Goal: Transaction & Acquisition: Purchase product/service

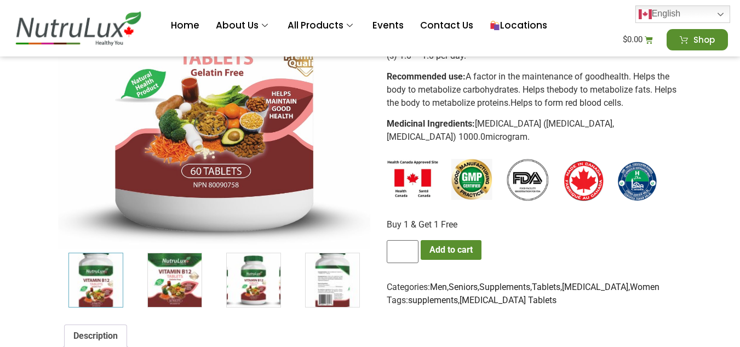
scroll to position [339, 0]
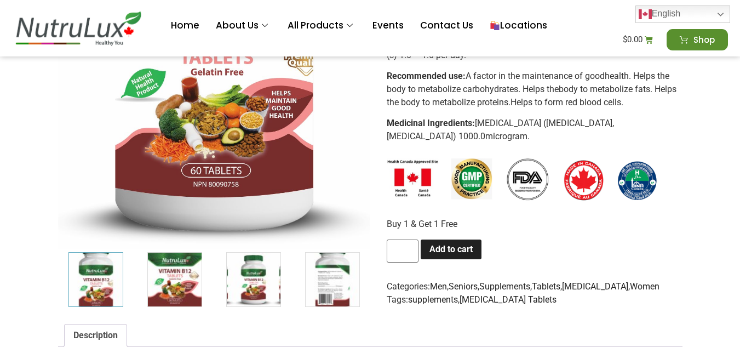
click at [453, 249] on button "Add to cart" at bounding box center [450, 249] width 61 height 20
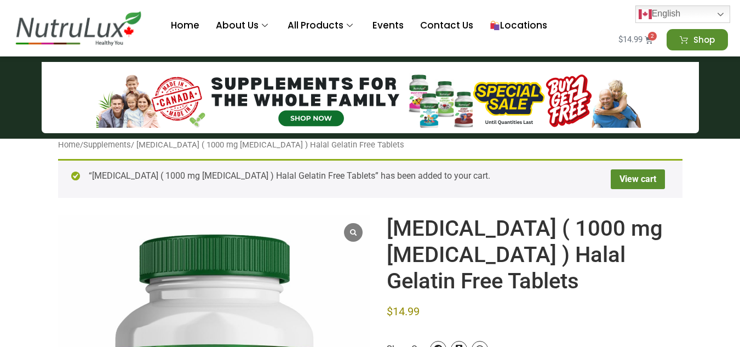
click at [655, 39] on span "2" at bounding box center [652, 36] width 9 height 9
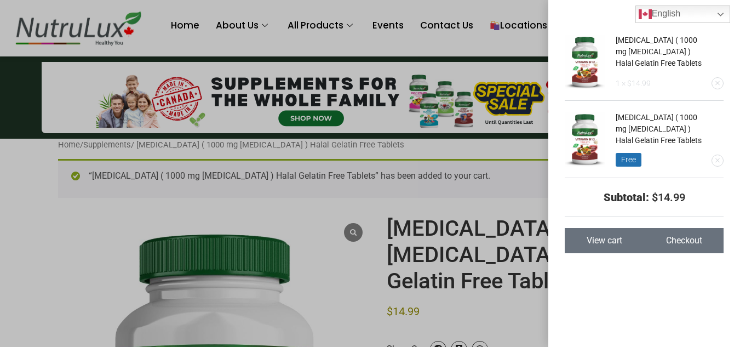
click at [527, 46] on div "Vitamin B12 ( 1000 mg Vitamin B12 ) Halal Gelatin Free Tablets 1 × $ 14.99 Vita…" at bounding box center [370, 173] width 740 height 347
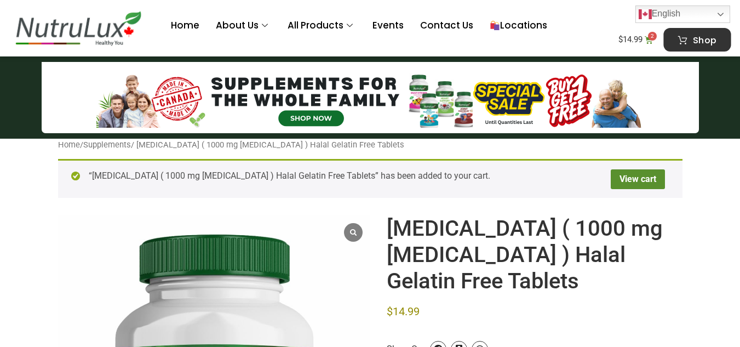
click at [694, 40] on span "Shop" at bounding box center [705, 39] width 24 height 9
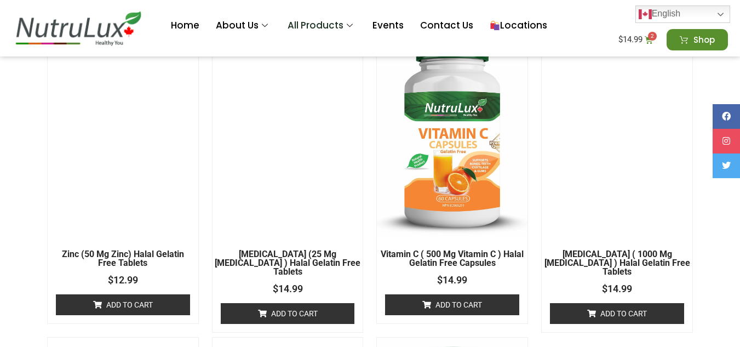
scroll to position [919, 0]
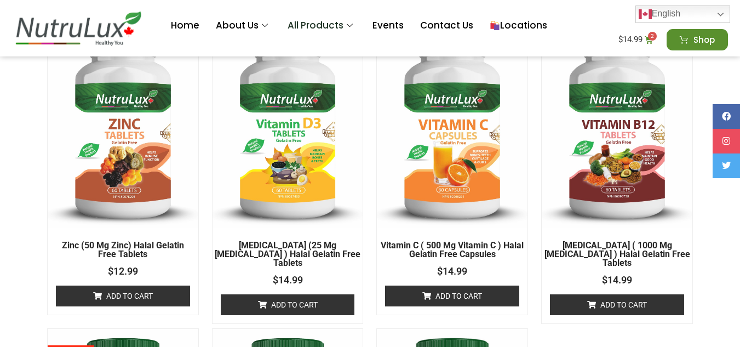
click at [139, 296] on link "Add to cart" at bounding box center [123, 295] width 134 height 21
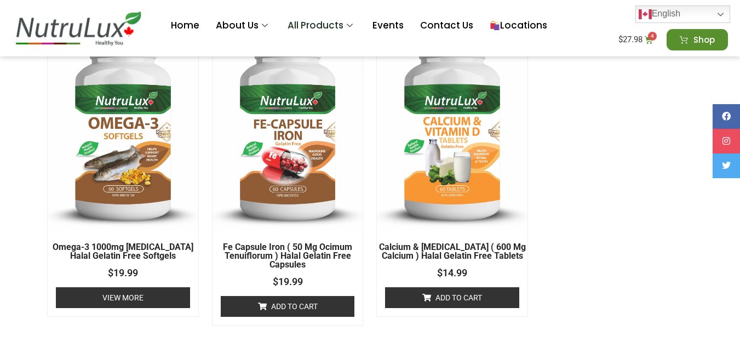
scroll to position [1226, 0]
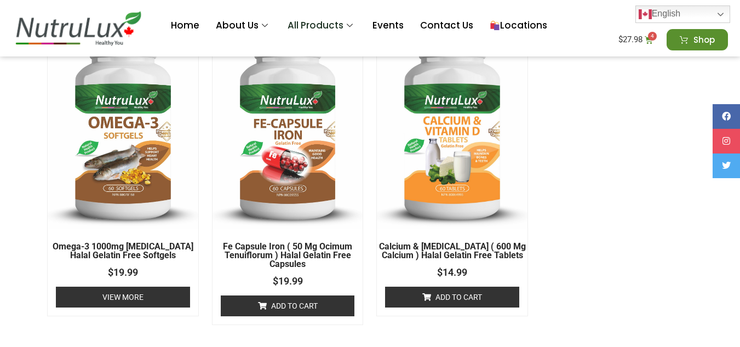
click at [148, 293] on link "View More" at bounding box center [123, 296] width 134 height 21
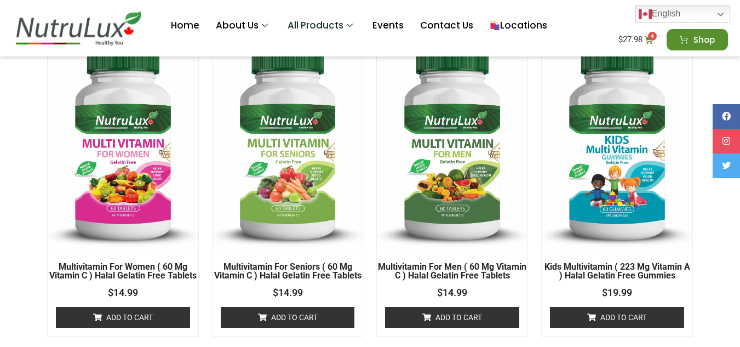
scroll to position [337, 0]
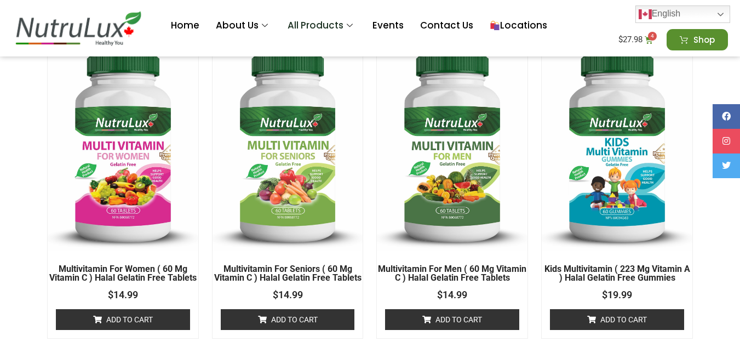
click at [149, 210] on img at bounding box center [123, 147] width 151 height 207
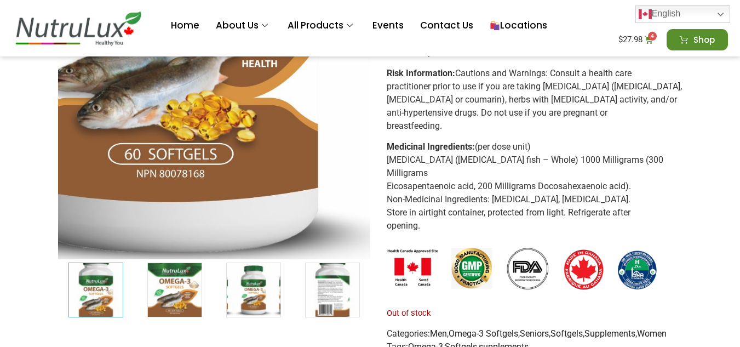
scroll to position [330, 0]
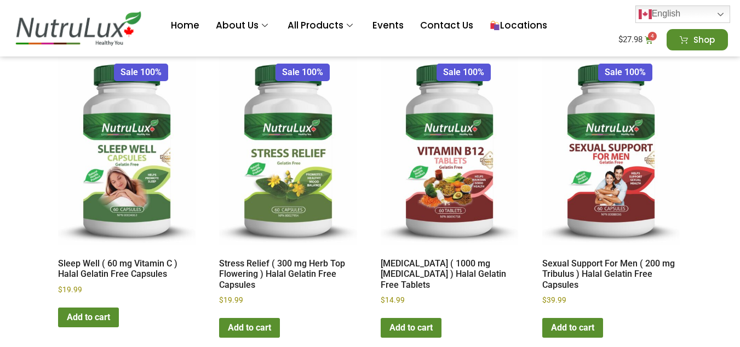
scroll to position [1506, 0]
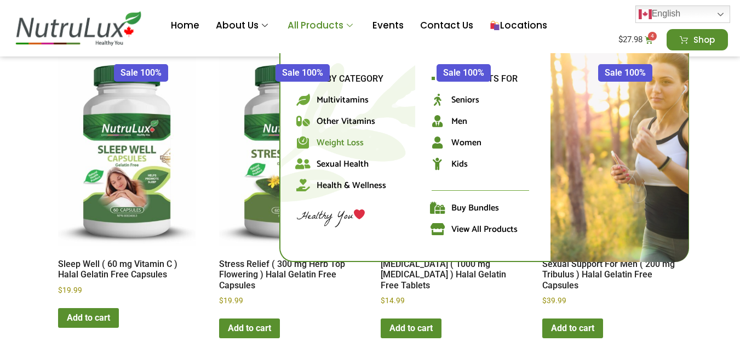
click at [336, 138] on span "Weight Loss" at bounding box center [339, 142] width 47 height 15
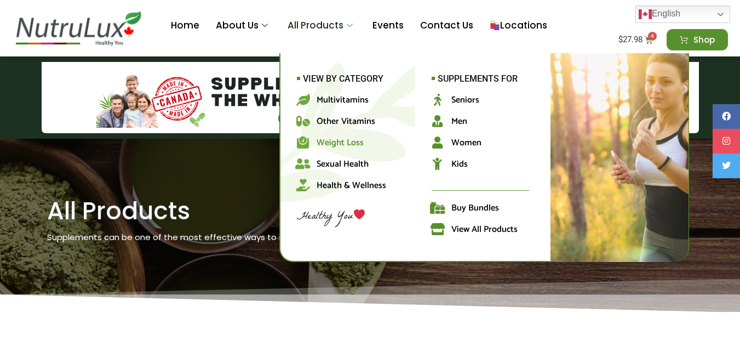
click at [337, 140] on span "Weight Loss" at bounding box center [339, 142] width 47 height 15
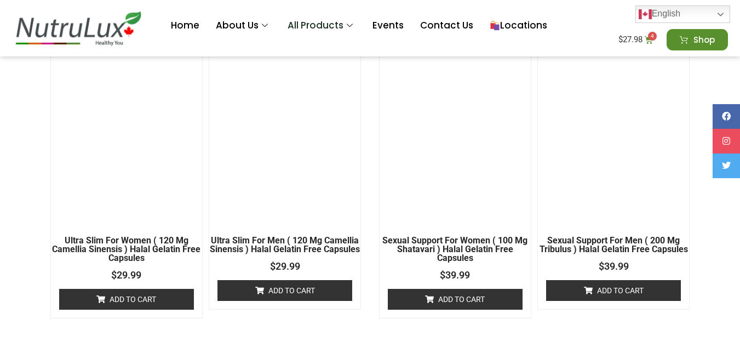
scroll to position [1641, 0]
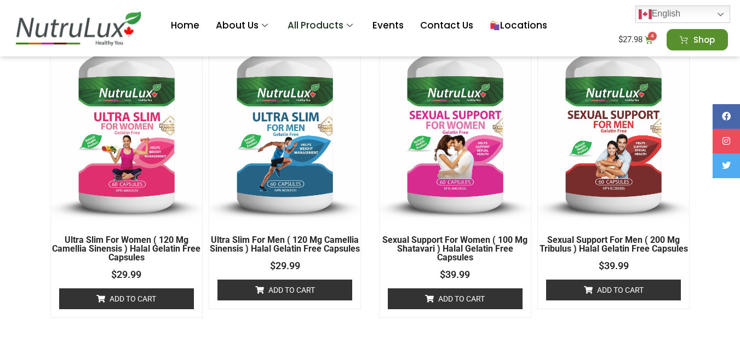
click at [137, 133] on img at bounding box center [126, 118] width 151 height 208
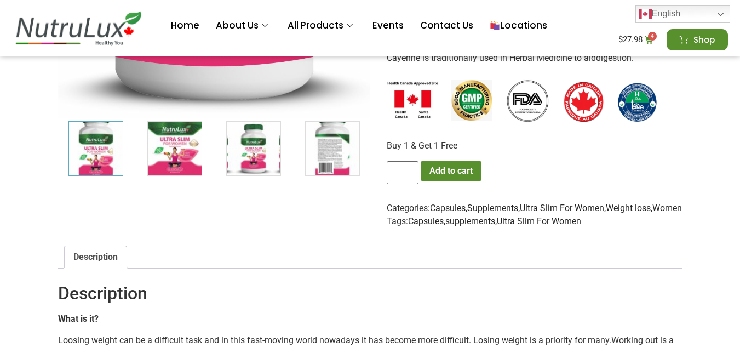
scroll to position [471, 0]
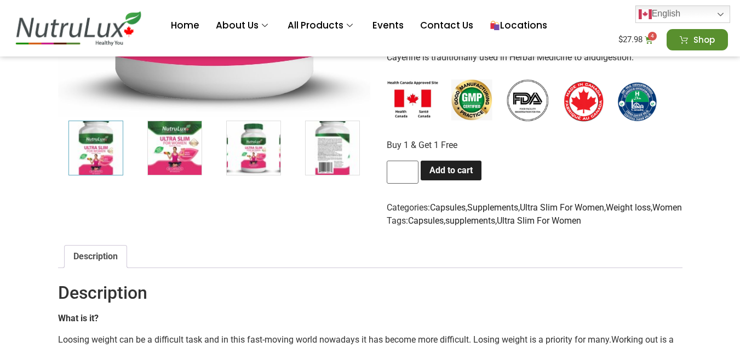
click at [453, 180] on button "Add to cart" at bounding box center [450, 170] width 61 height 20
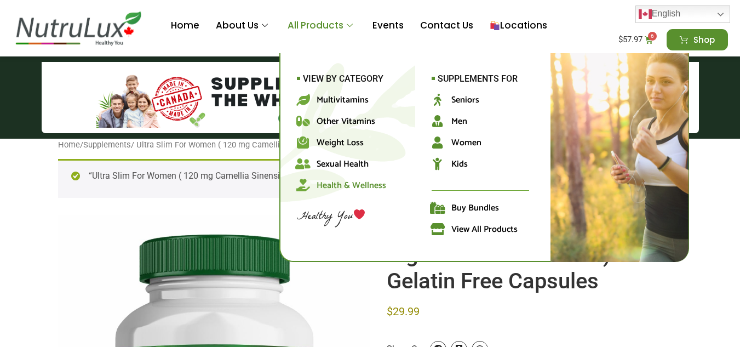
click at [340, 187] on span "Health & Wellness" at bounding box center [351, 185] width 70 height 15
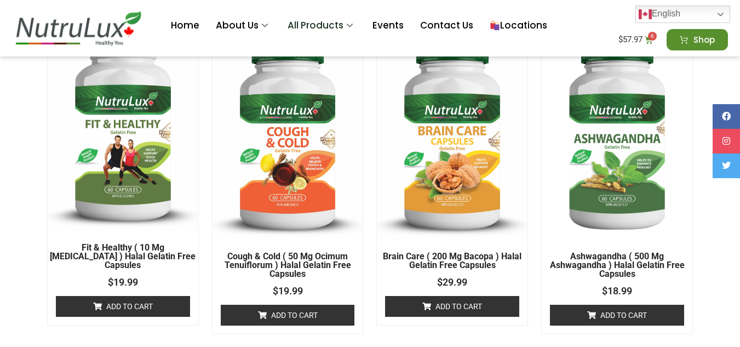
scroll to position [2642, 0]
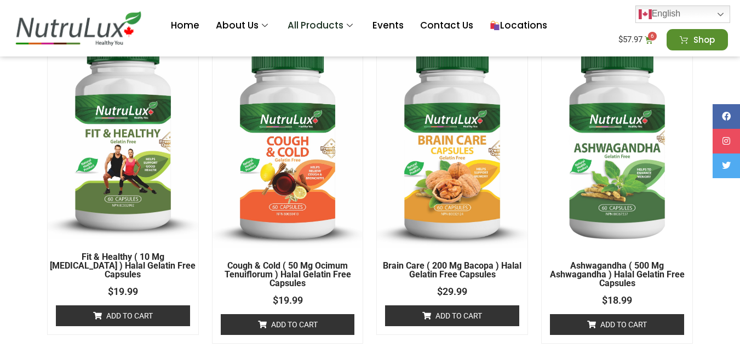
click at [163, 151] on img at bounding box center [123, 135] width 151 height 207
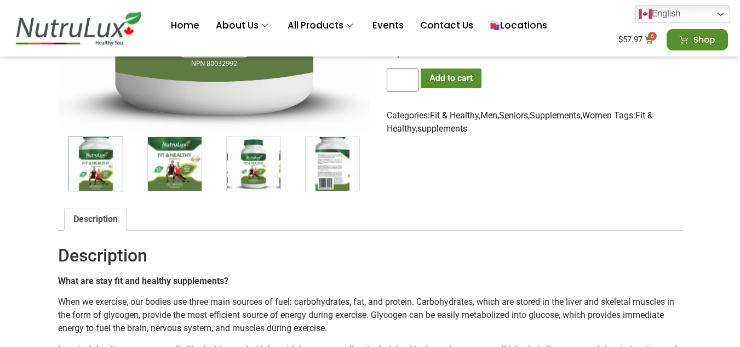
scroll to position [457, 0]
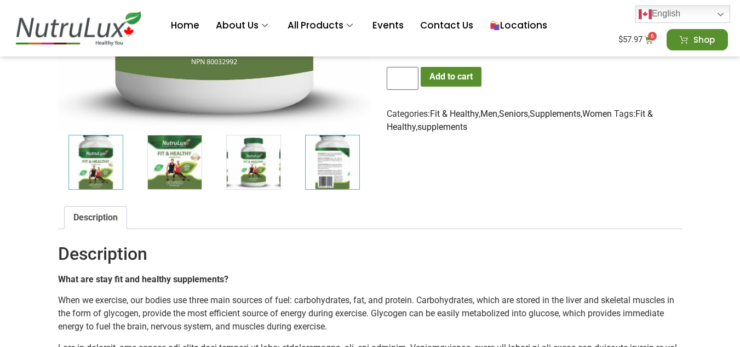
click at [314, 170] on img "4 / 7" at bounding box center [332, 162] width 55 height 55
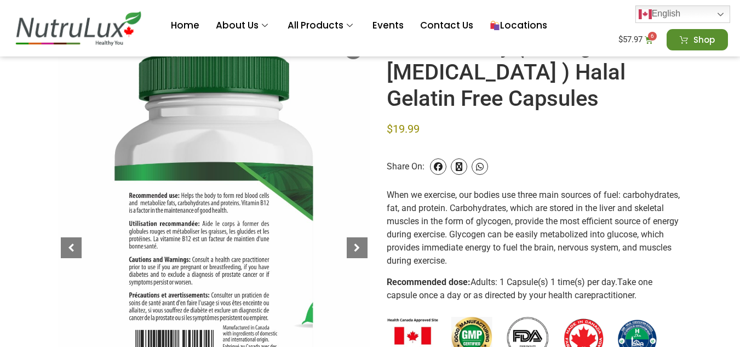
scroll to position [124, 0]
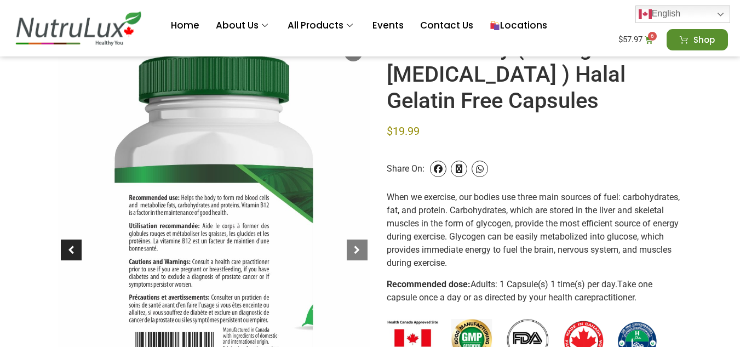
click at [76, 243] on div at bounding box center [71, 249] width 21 height 21
click at [67, 247] on div at bounding box center [71, 249] width 21 height 21
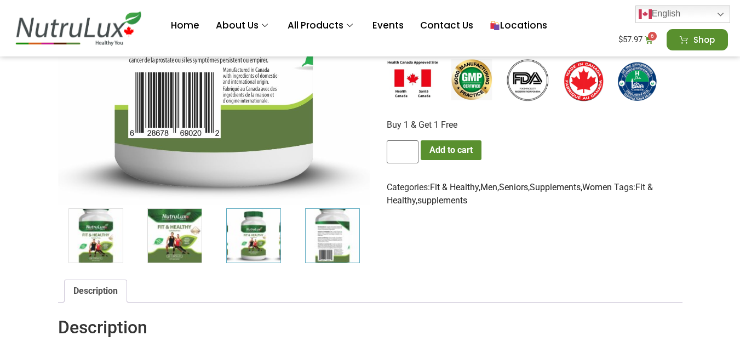
click at [264, 245] on img "3 / 7" at bounding box center [253, 235] width 55 height 55
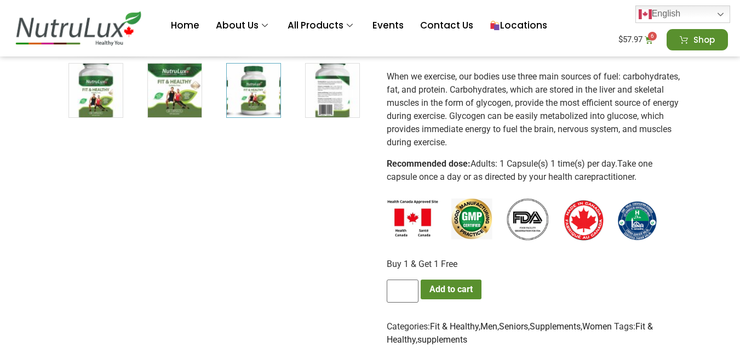
scroll to position [250, 0]
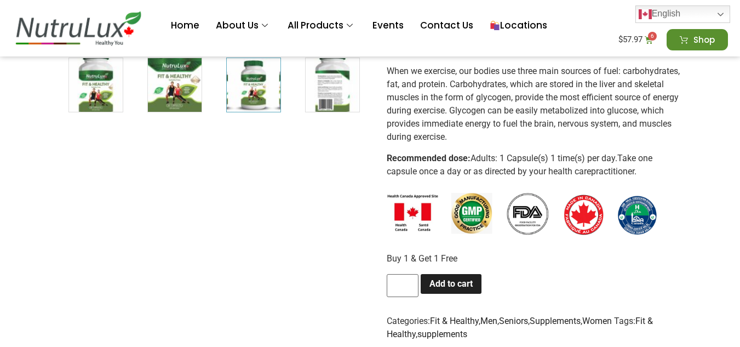
click at [454, 288] on button "Add to cart" at bounding box center [450, 284] width 61 height 20
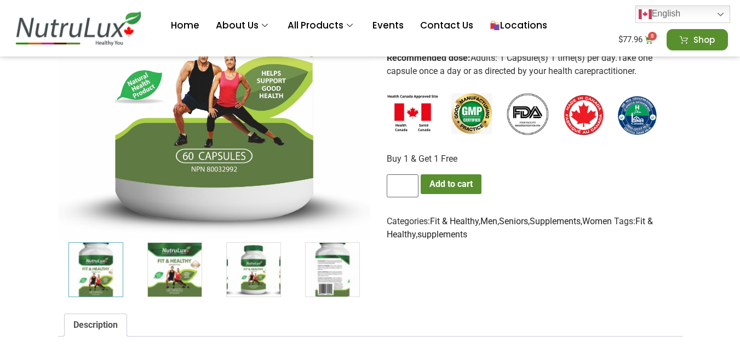
scroll to position [406, 0]
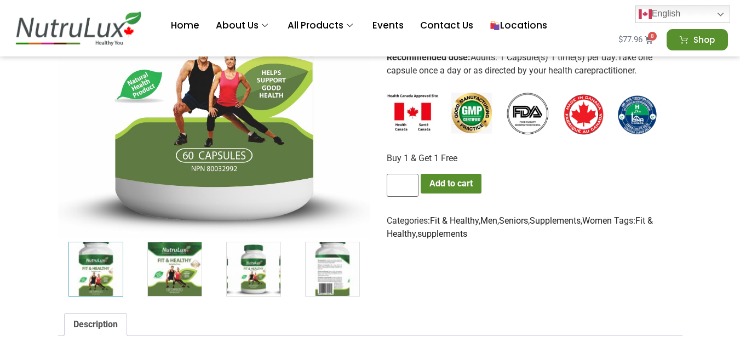
click at [640, 37] on bdi "$ 77.96" at bounding box center [630, 39] width 24 height 10
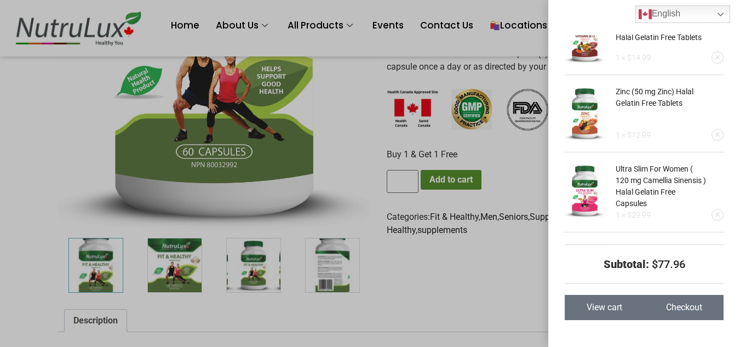
scroll to position [0, 0]
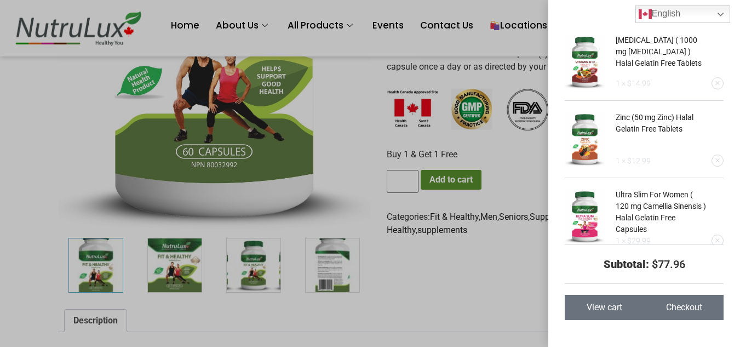
click at [714, 81] on link "Remove this item" at bounding box center [717, 83] width 11 height 11
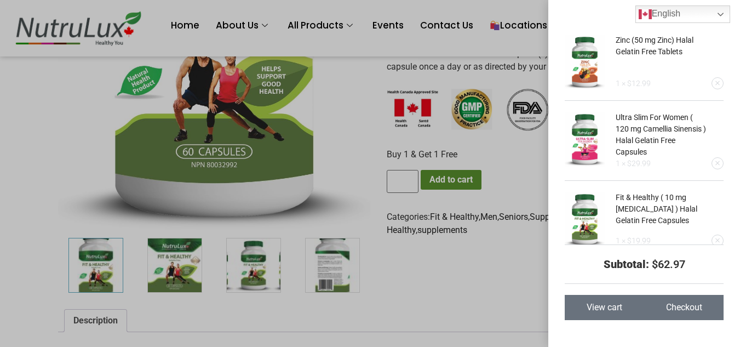
click at [517, 137] on div "Zinc (50 mg Zinc) Halal Gelatin Free Tablets 1 × $ 12.99 Ultra Slim For Women (…" at bounding box center [370, 173] width 740 height 347
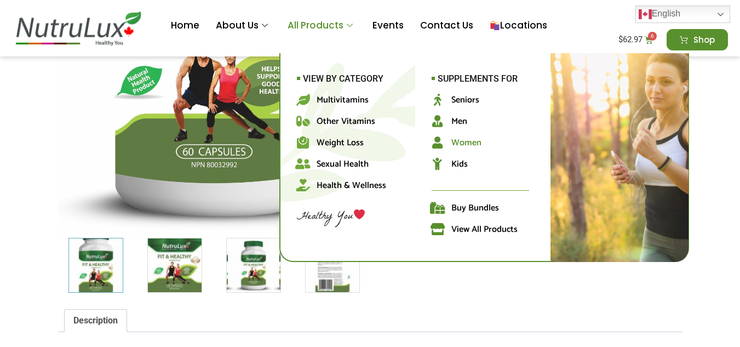
click at [466, 147] on span "Women" at bounding box center [466, 142] width 30 height 15
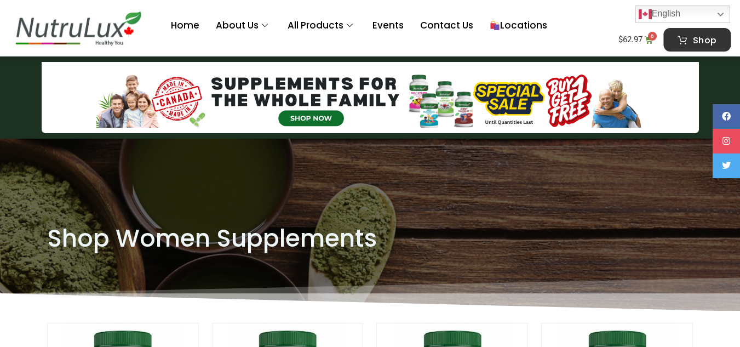
click at [692, 37] on span "Shop" at bounding box center [697, 39] width 38 height 9
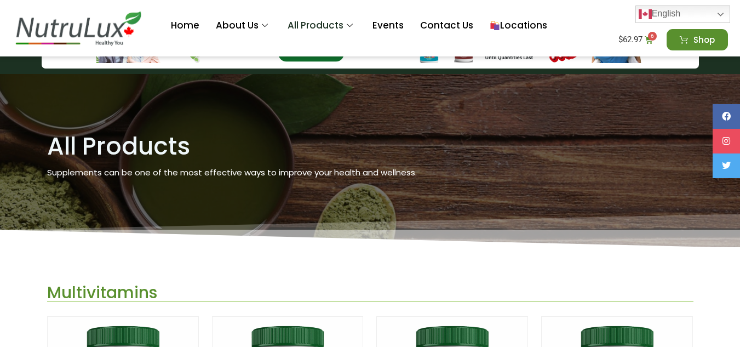
scroll to position [39, 0]
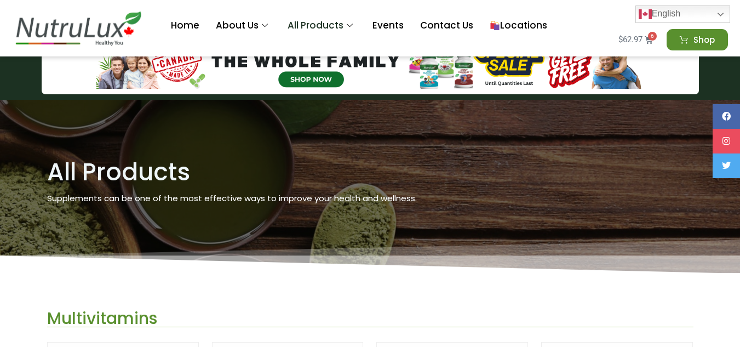
click at [633, 41] on bdi "$ 62.97" at bounding box center [630, 39] width 24 height 10
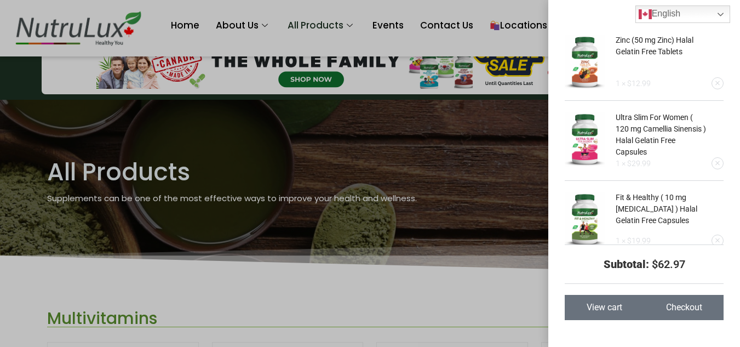
scroll to position [237, 0]
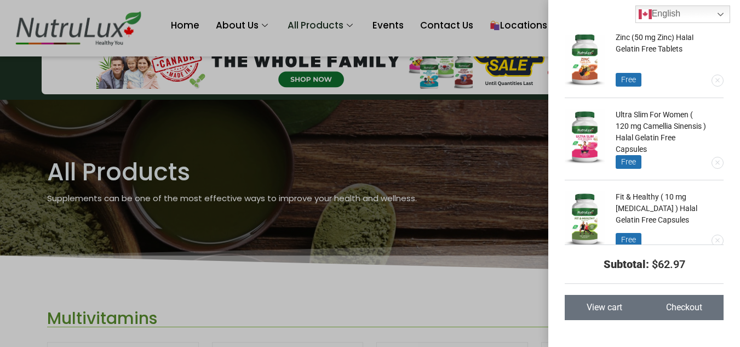
click at [675, 307] on span "Checkout" at bounding box center [684, 307] width 36 height 9
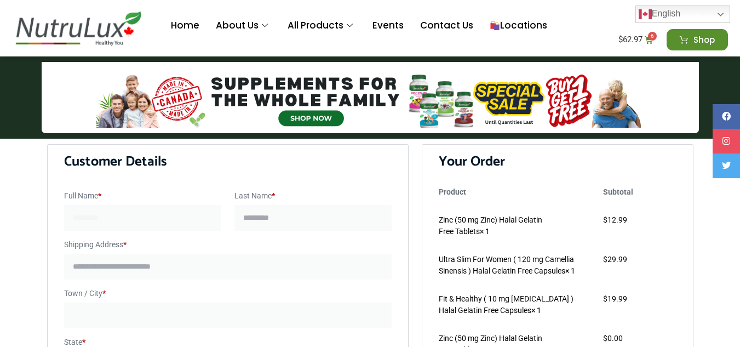
click at [187, 216] on input "Full Name *" at bounding box center [142, 218] width 157 height 26
type input "****"
type input "**********"
type input "********"
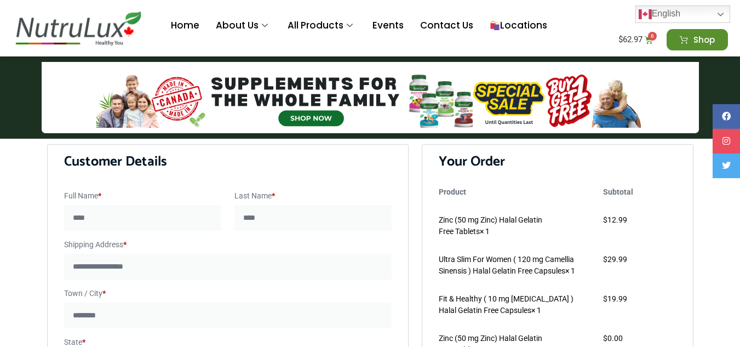
type input "*******"
type input "**********"
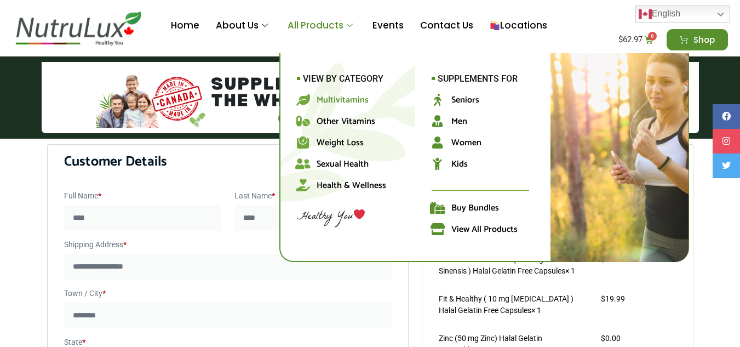
click at [344, 97] on span "Multivitamins" at bounding box center [342, 100] width 52 height 15
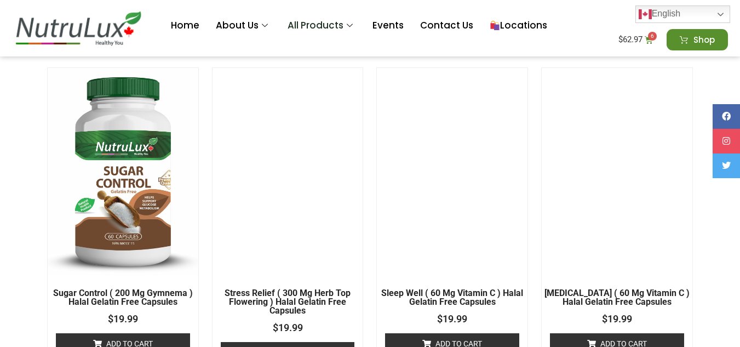
scroll to position [2014, 0]
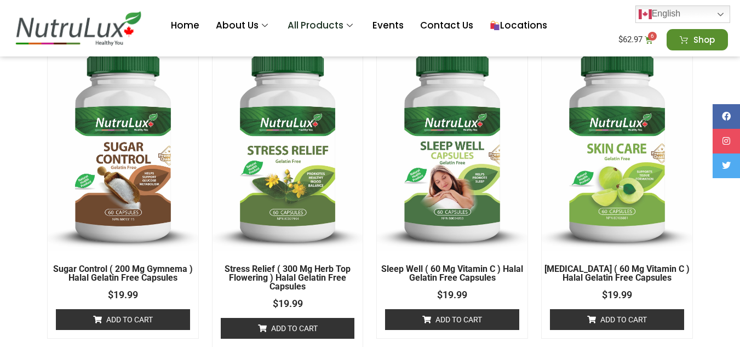
click at [451, 172] on img at bounding box center [452, 147] width 151 height 207
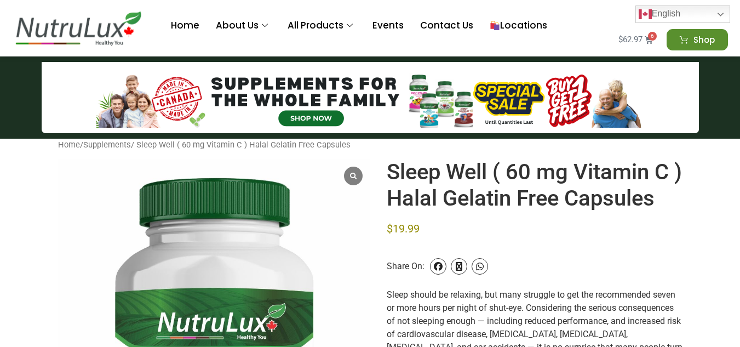
click at [632, 40] on bdi "$ 62.97" at bounding box center [630, 39] width 24 height 10
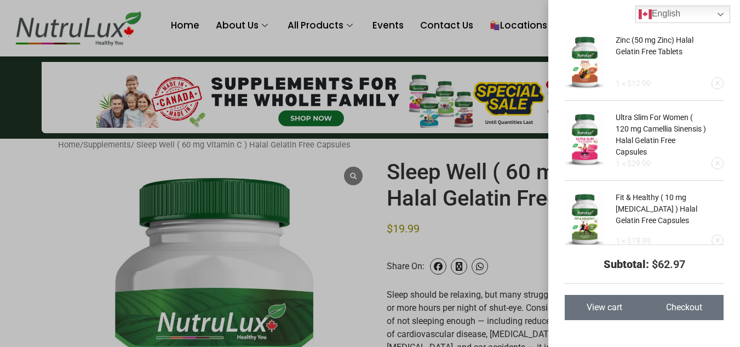
click at [673, 118] on link "Ultra Slim For Women ( 120 mg Camellia Sinensis ) Halal Gelatin Free Capsules" at bounding box center [660, 134] width 90 height 43
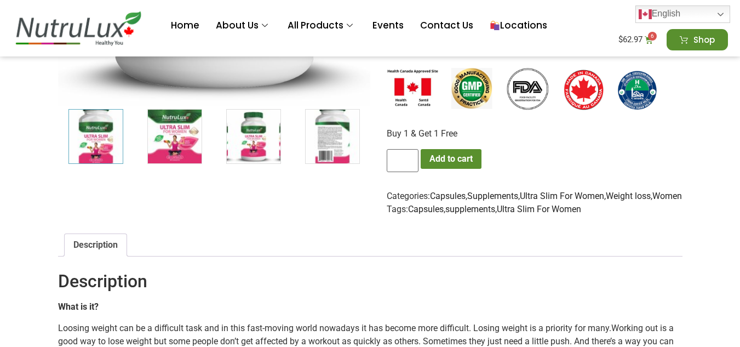
scroll to position [471, 0]
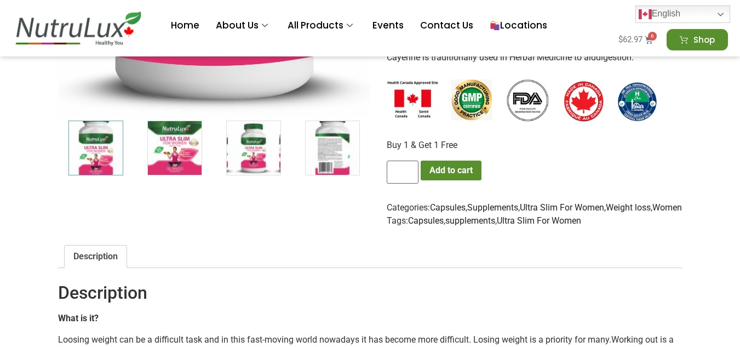
click at [630, 43] on bdi "$ 62.97" at bounding box center [630, 39] width 24 height 10
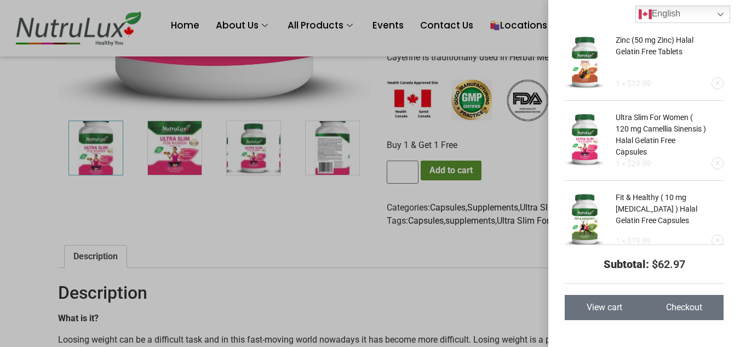
click at [720, 158] on link "Remove this item" at bounding box center [717, 163] width 11 height 11
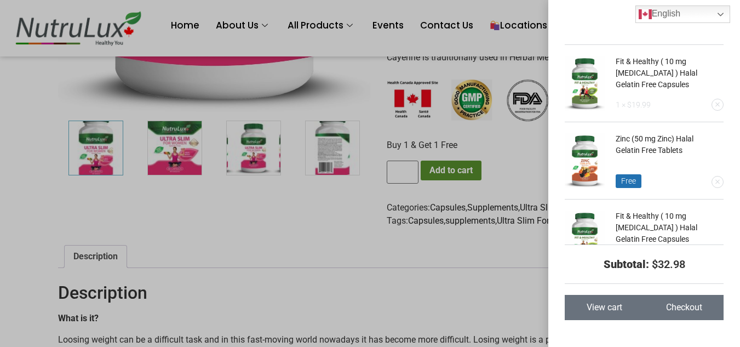
scroll to position [0, 0]
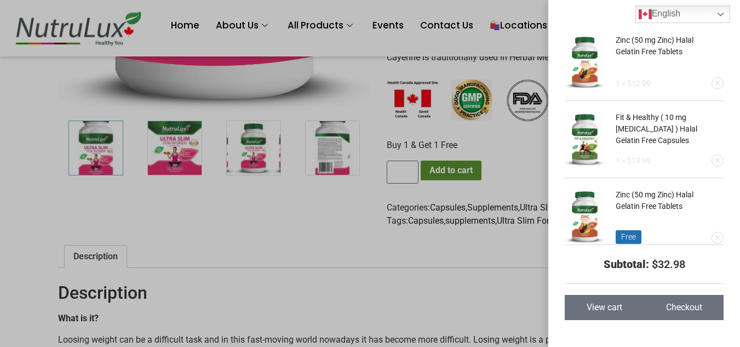
click at [425, 323] on div "Zinc (50 mg Zinc) Halal Gelatin Free Tablets 1 × $ 12.99 Fit & Healthy ( 10 mg …" at bounding box center [370, 173] width 740 height 347
